Goal: Information Seeking & Learning: Learn about a topic

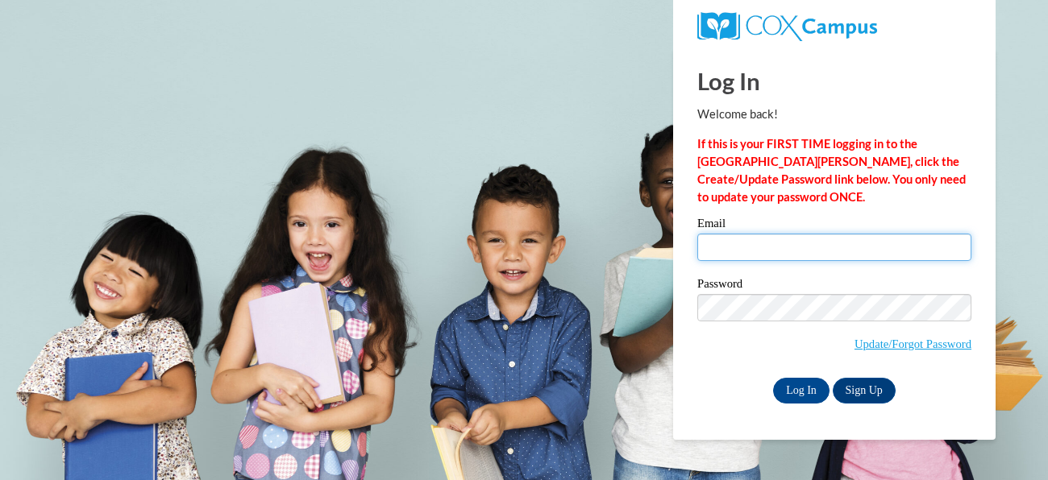
click at [853, 250] on input "Email" at bounding box center [834, 247] width 274 height 27
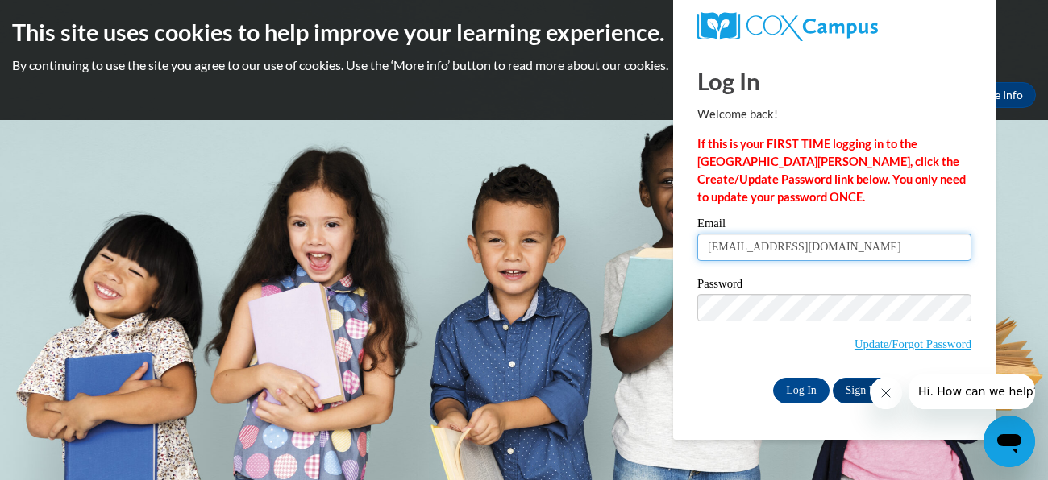
click at [806, 248] on input "[EMAIL_ADDRESS][DOMAIN_NAME]" at bounding box center [834, 247] width 274 height 27
type input "[EMAIL_ADDRESS][DOMAIN_NAME]"
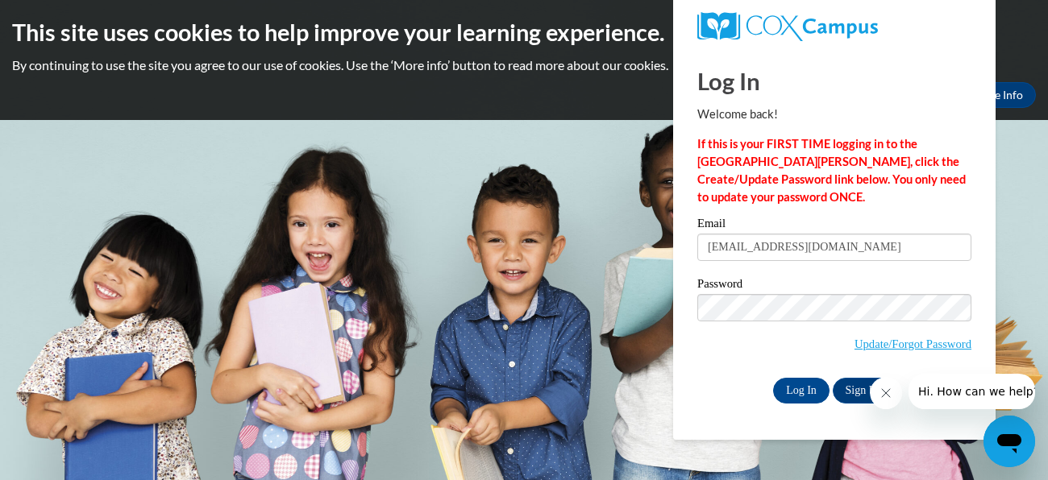
click at [857, 326] on span "Update/Forgot Password" at bounding box center [834, 327] width 274 height 67
click at [773, 378] on input "Log In" at bounding box center [801, 391] width 56 height 26
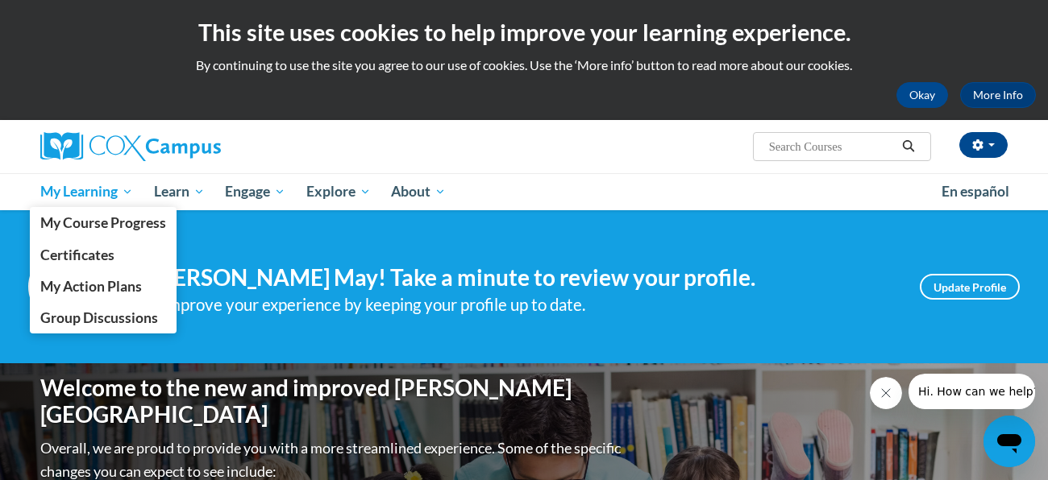
click at [93, 191] on span "My Learning" at bounding box center [86, 191] width 93 height 19
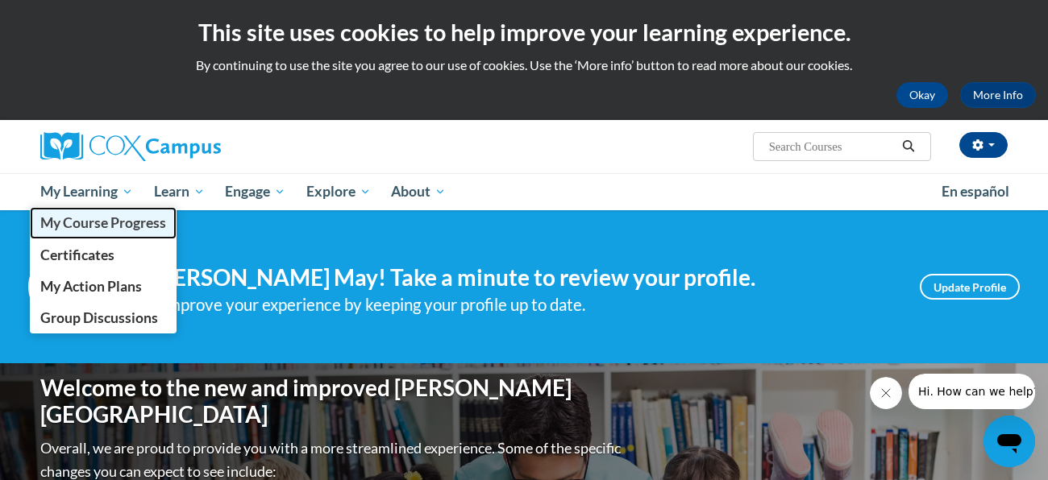
click at [101, 213] on link "My Course Progress" at bounding box center [103, 222] width 147 height 31
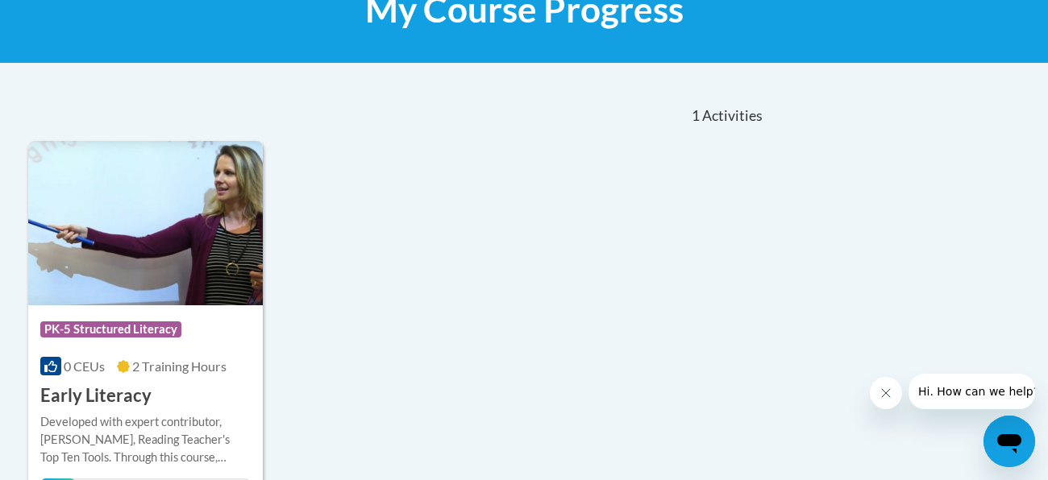
scroll to position [293, 0]
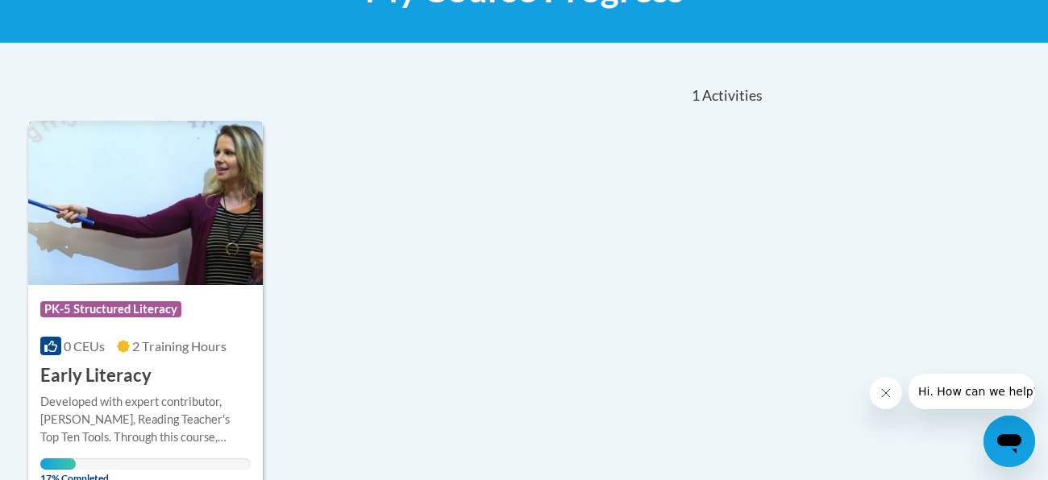
click at [114, 374] on h3 "Early Literacy" at bounding box center [95, 375] width 111 height 25
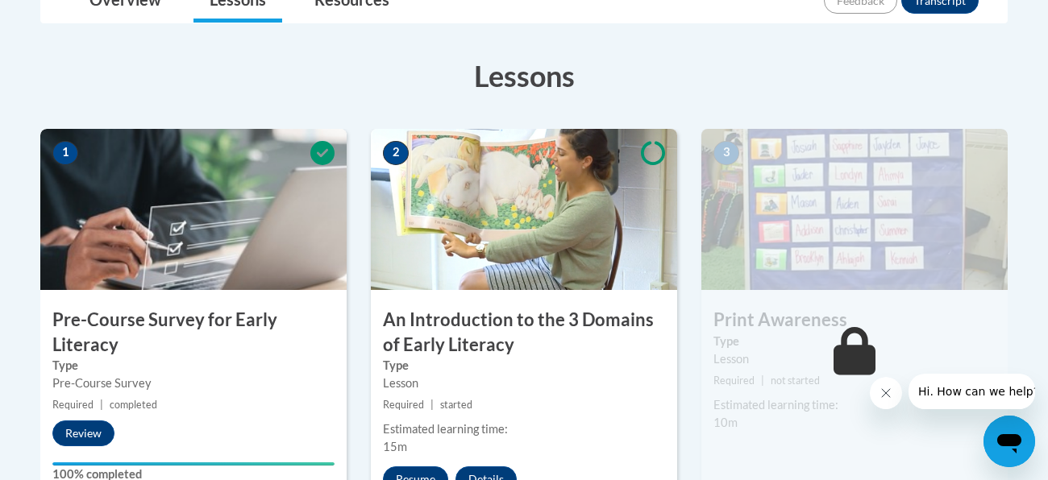
scroll to position [596, 0]
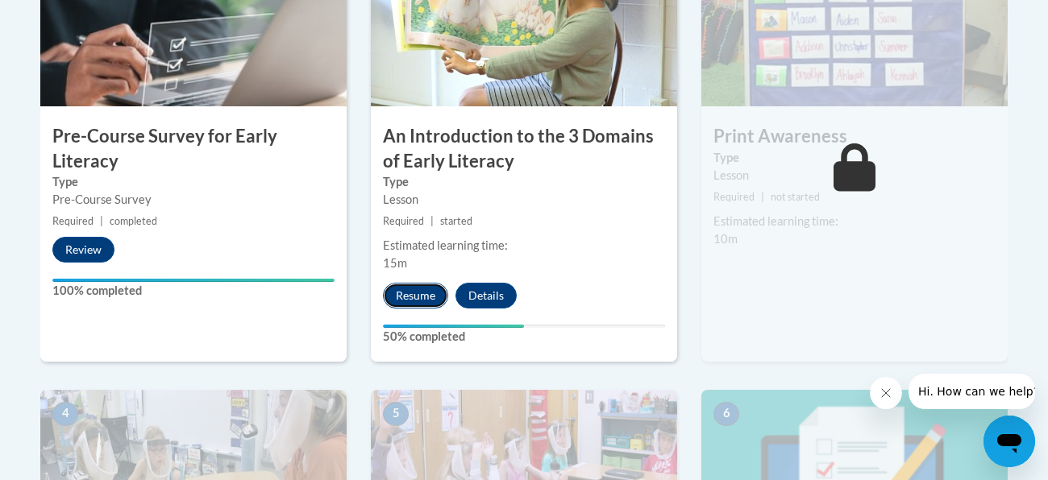
click at [410, 293] on button "Resume" at bounding box center [415, 296] width 65 height 26
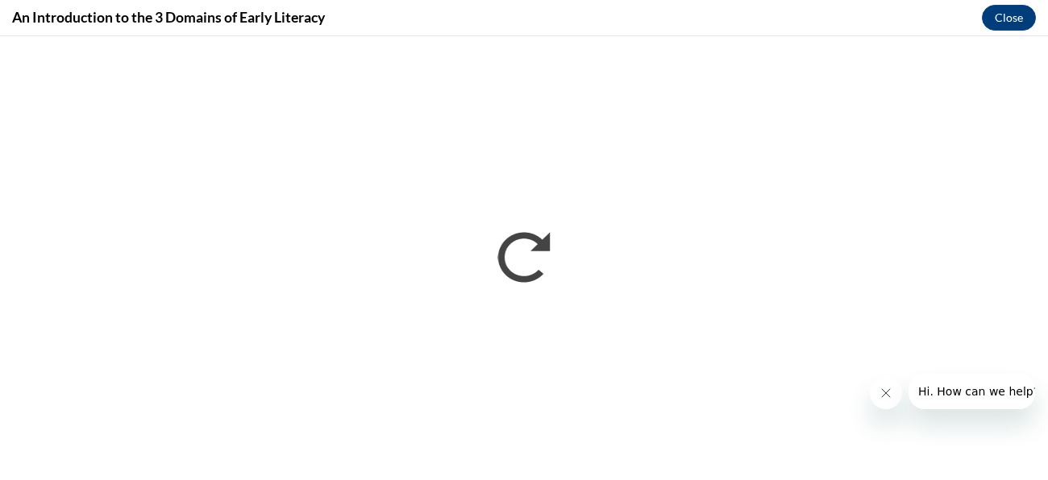
scroll to position [0, 0]
click at [406, 13] on div "An Introduction to the 3 Domains of Early Literacy Close" at bounding box center [524, 18] width 1048 height 36
